Goal: Task Accomplishment & Management: Use online tool/utility

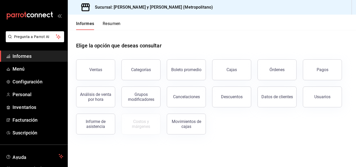
click at [250, 98] on div "Descuentos" at bounding box center [228, 93] width 45 height 27
click at [232, 94] on button "Descuentos" at bounding box center [231, 96] width 39 height 21
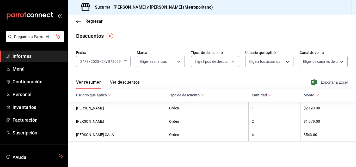
click at [317, 83] on span "Exportar a Excel" at bounding box center [330, 82] width 36 height 6
